Goal: Transaction & Acquisition: Purchase product/service

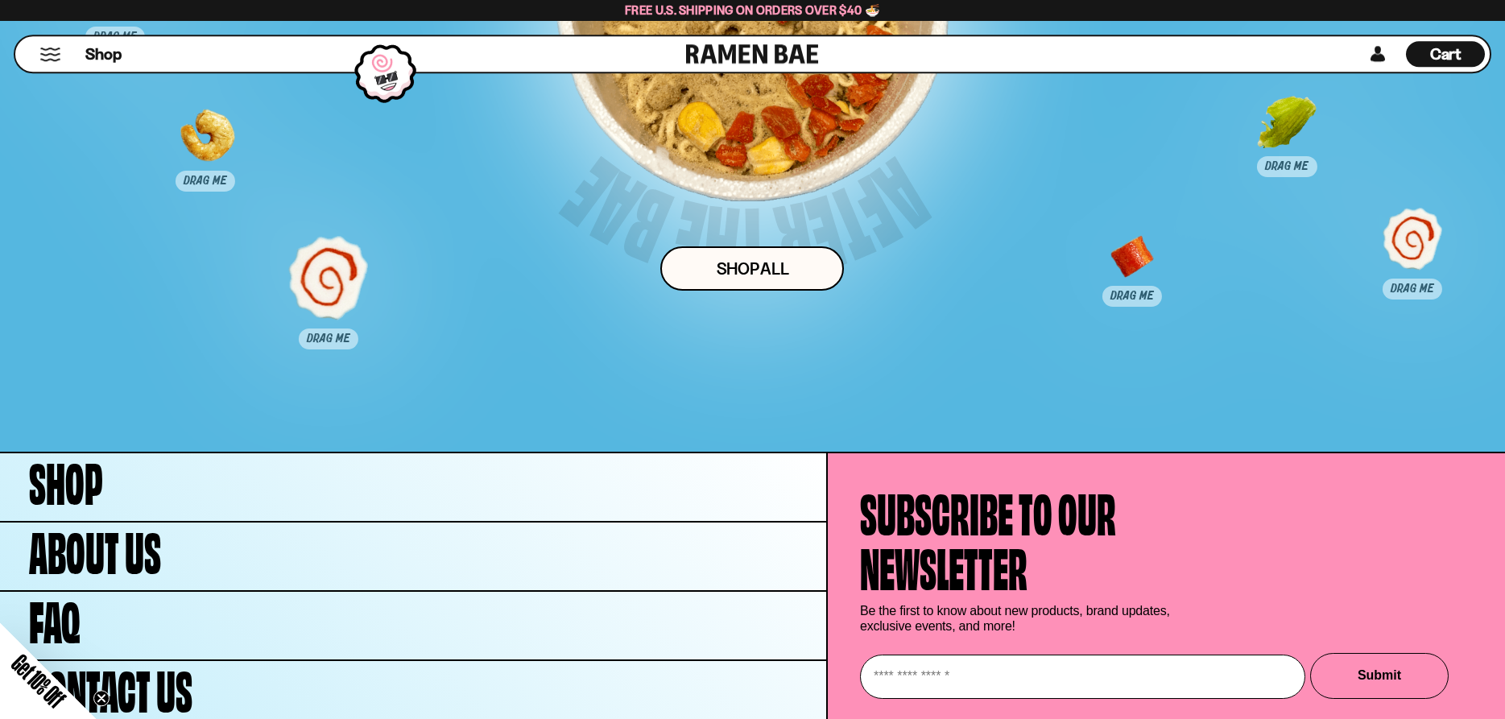
scroll to position [8306, 0]
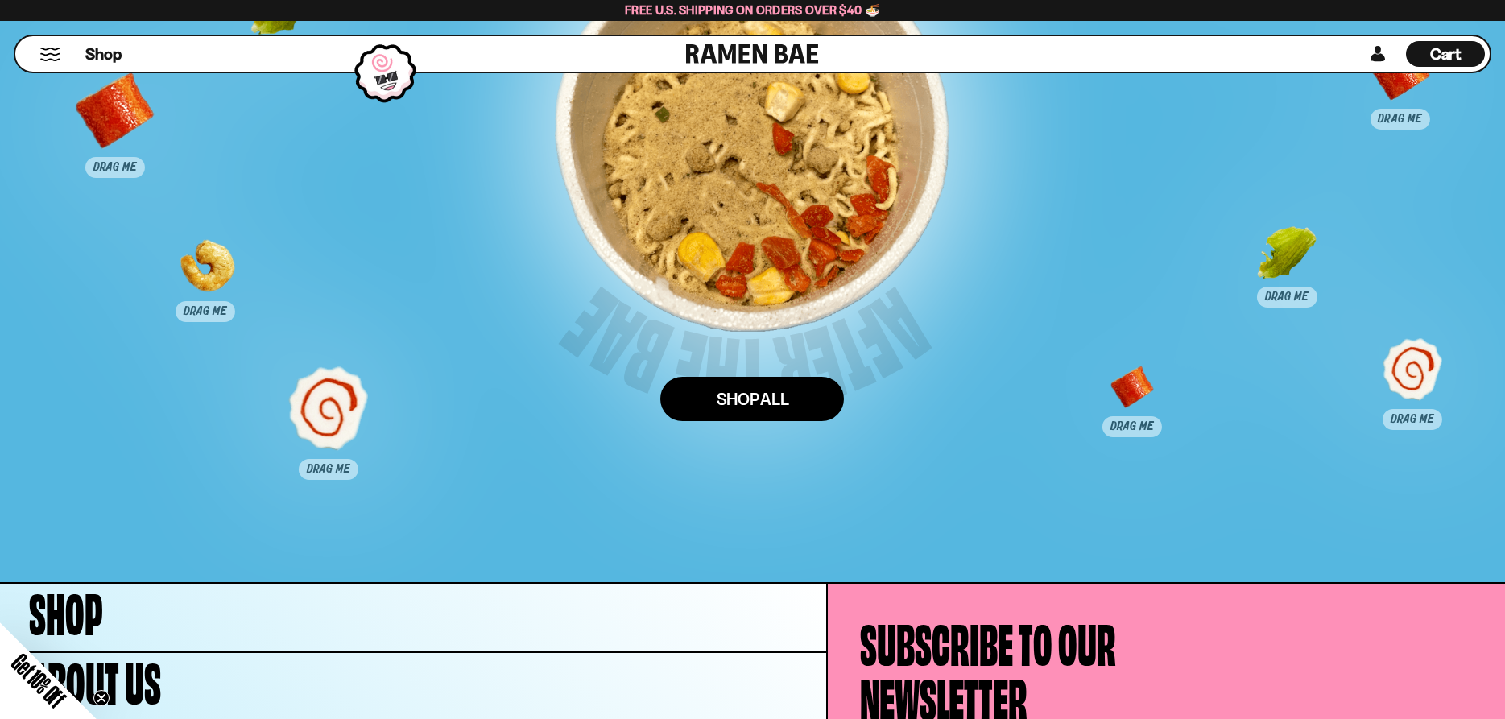
click at [736, 395] on link "Shop ALl" at bounding box center [752, 399] width 184 height 44
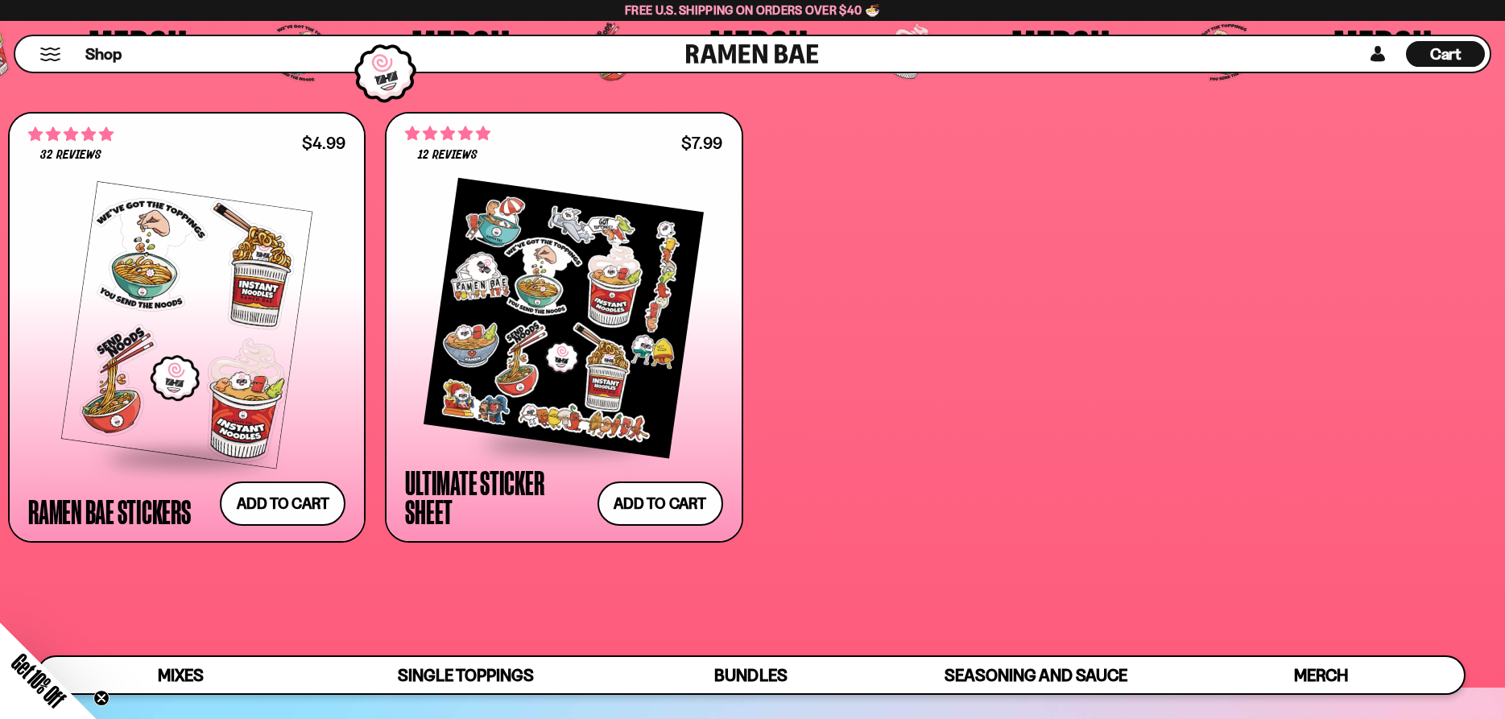
scroll to position [5175, 0]
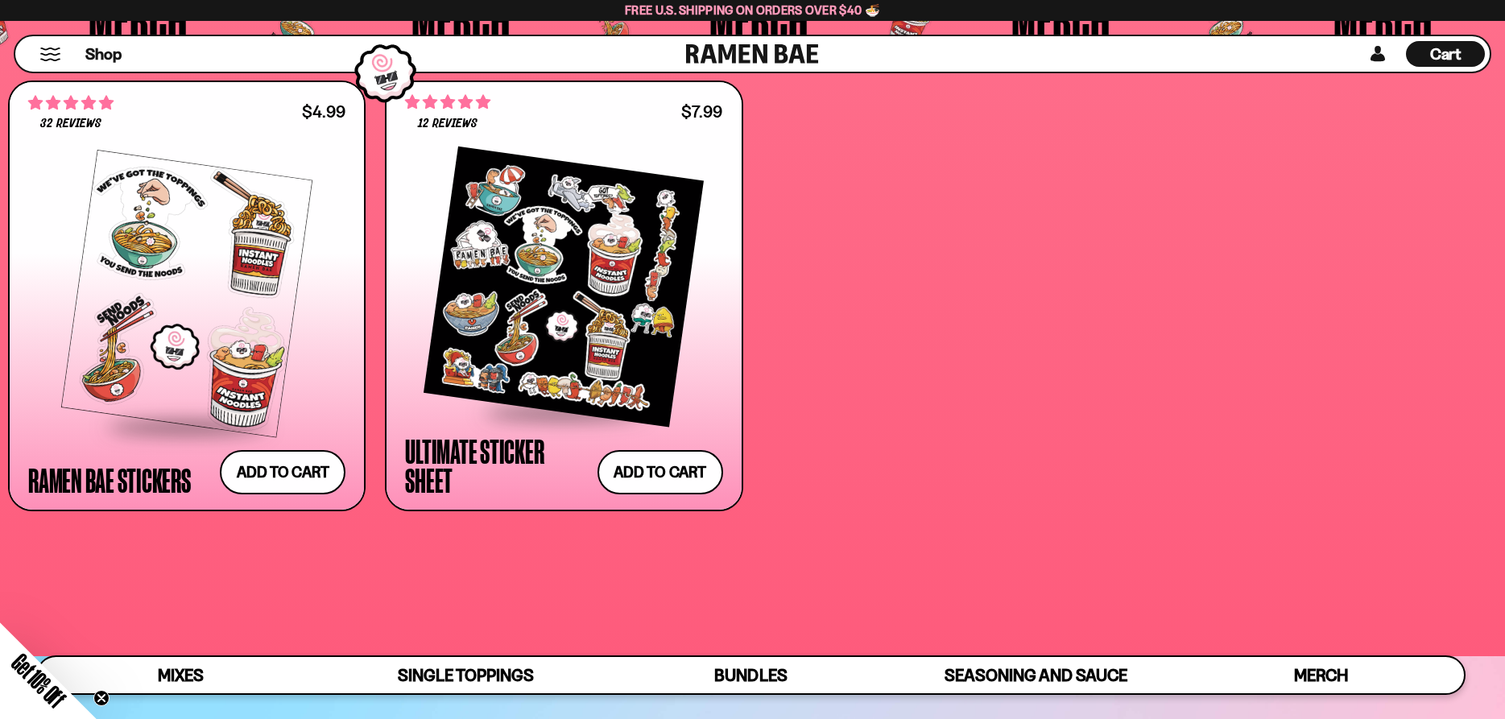
click at [128, 335] on div at bounding box center [186, 293] width 317 height 260
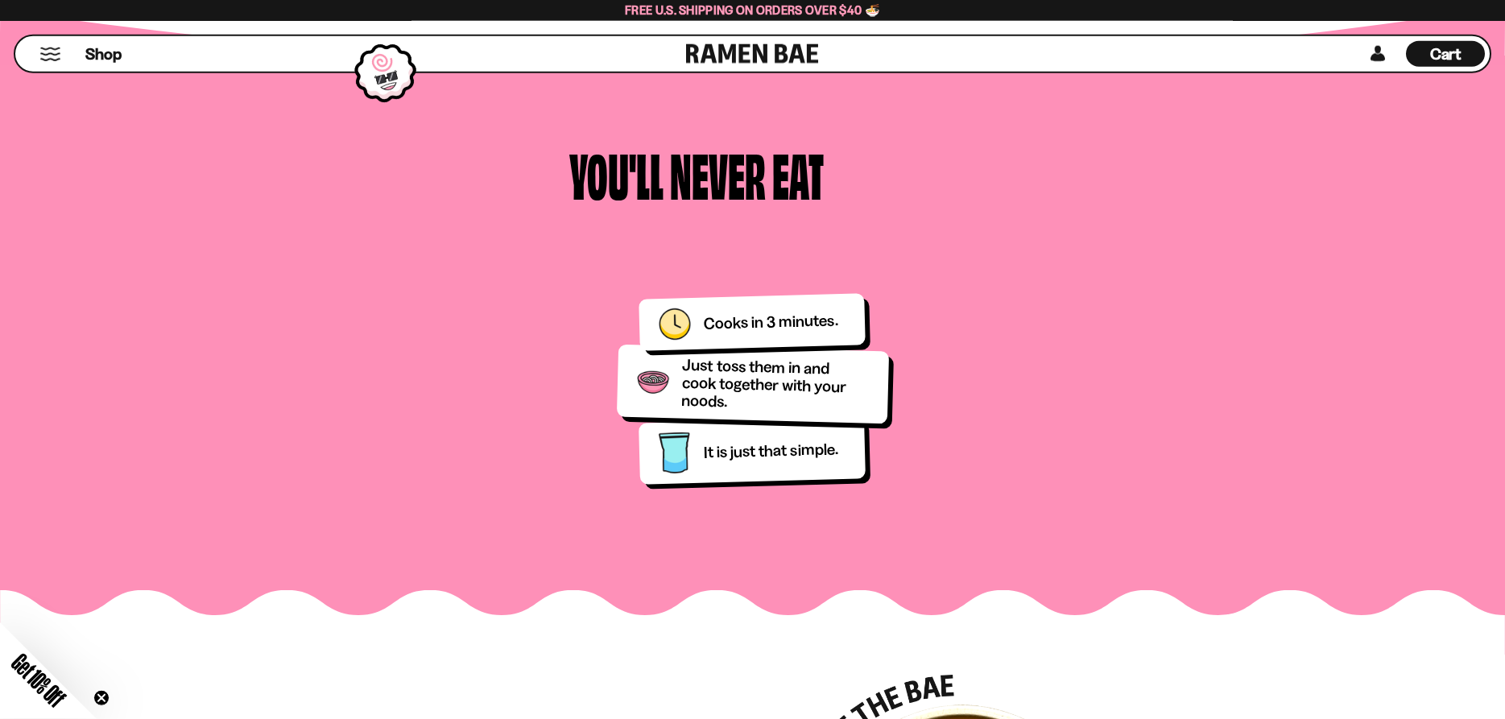
scroll to position [904, 0]
